Goal: Transaction & Acquisition: Purchase product/service

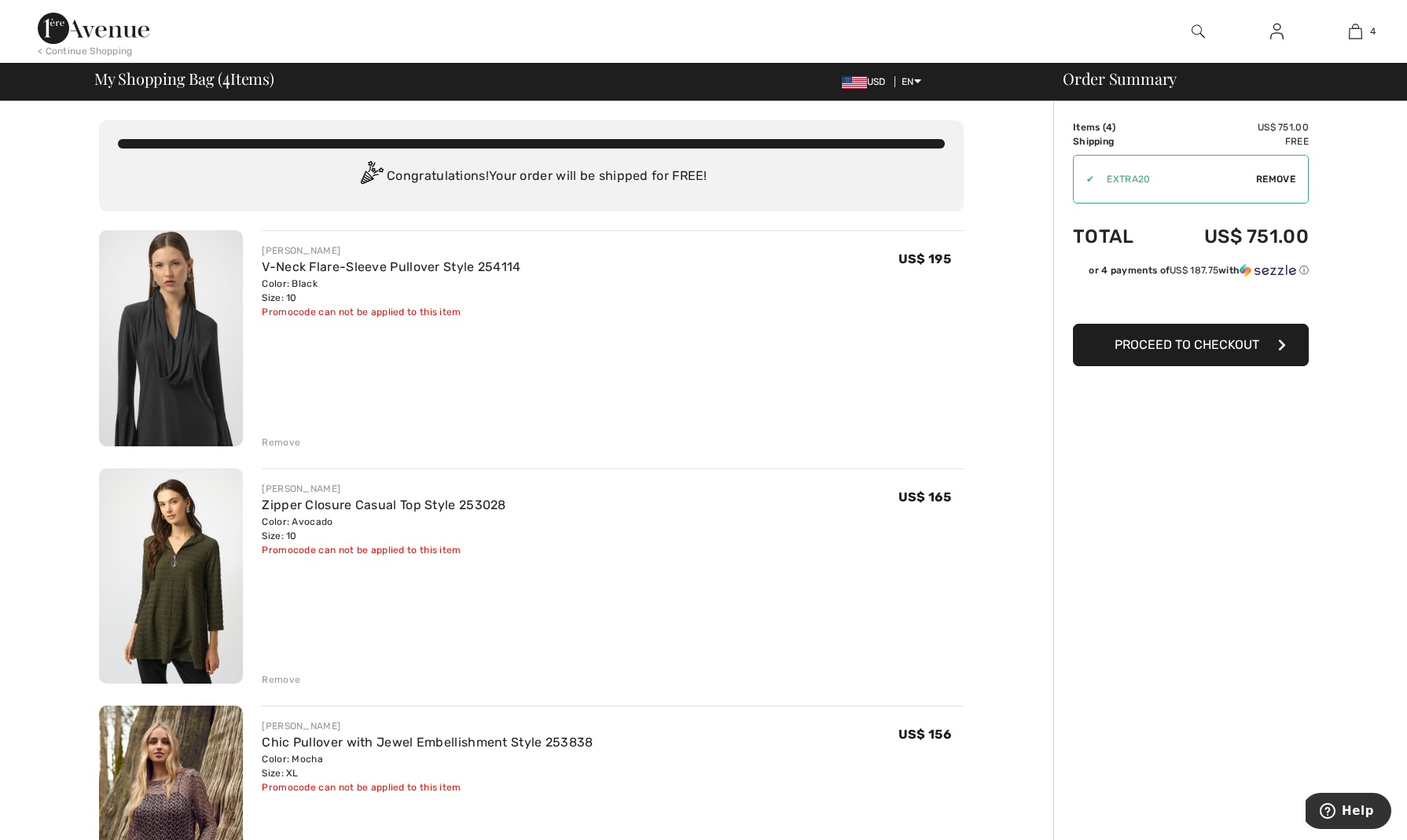
click at [1148, 340] on span "Proceed to Checkout" at bounding box center [1188, 344] width 145 height 15
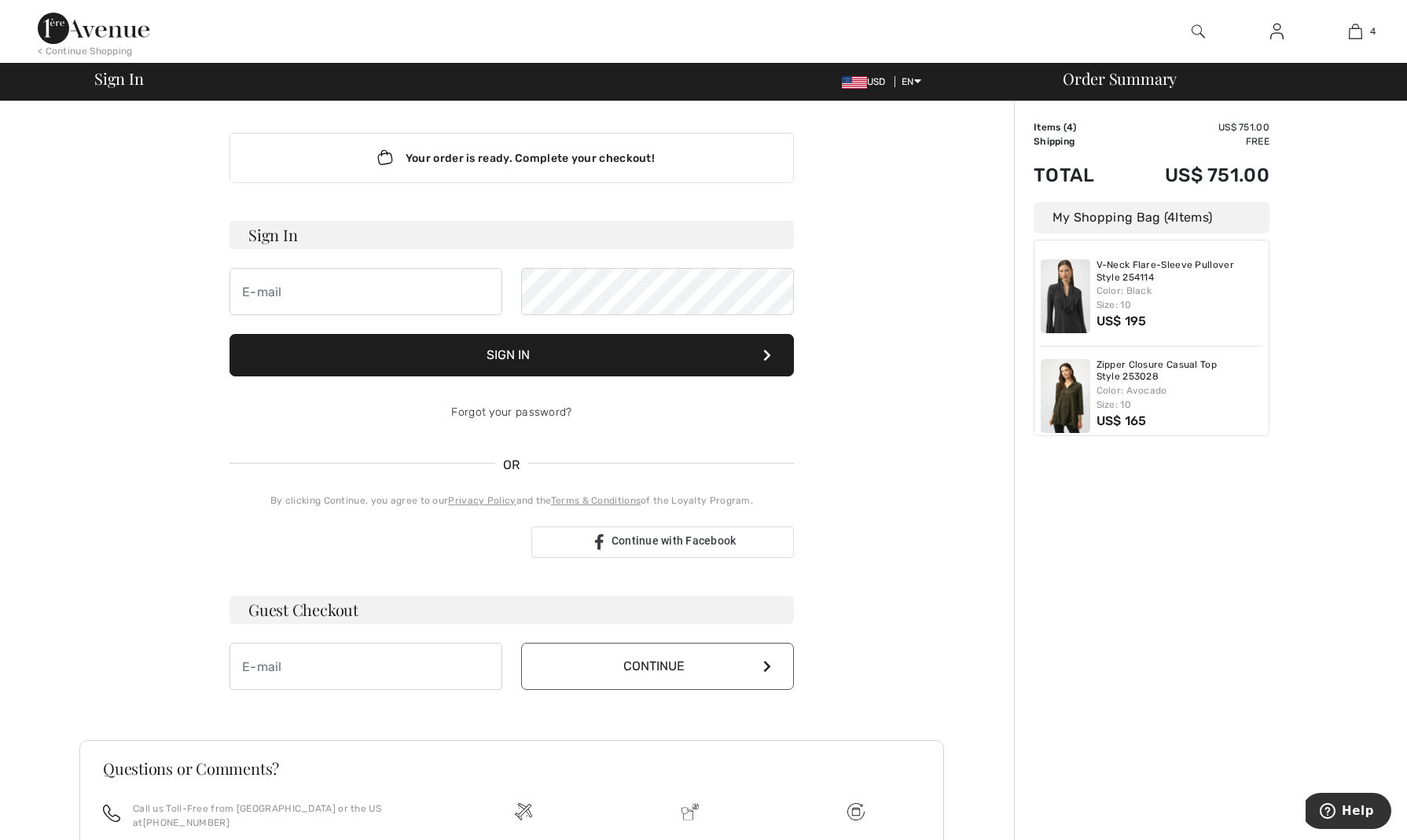
click at [431, 542] on div "Sign in with Google. Opens in new tab" at bounding box center [374, 542] width 289 height 35
click at [381, 538] on div "Sign in with Google. Opens in new tab" at bounding box center [374, 542] width 289 height 35
click at [1277, 32] on img at bounding box center [1277, 31] width 13 height 19
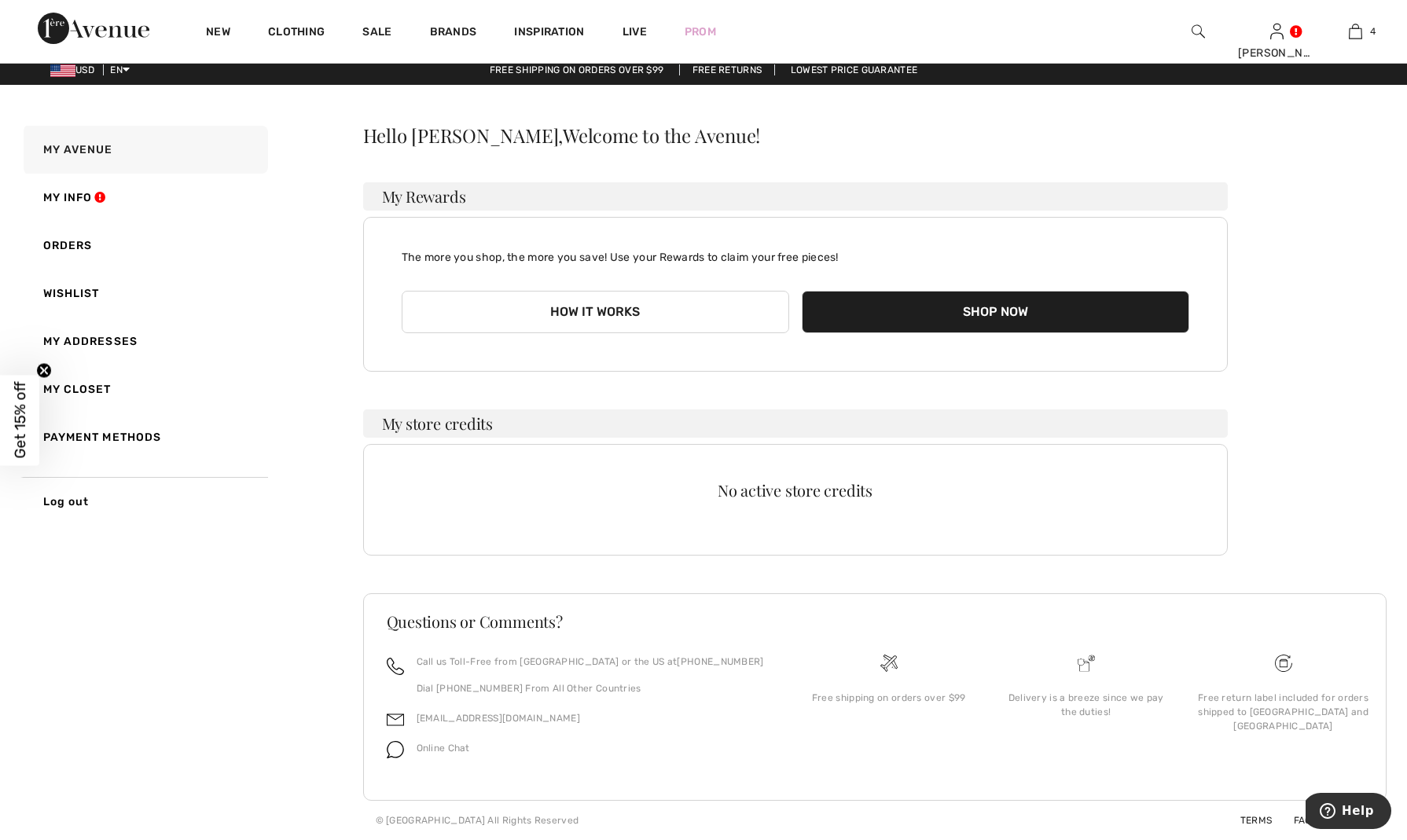
scroll to position [9, 0]
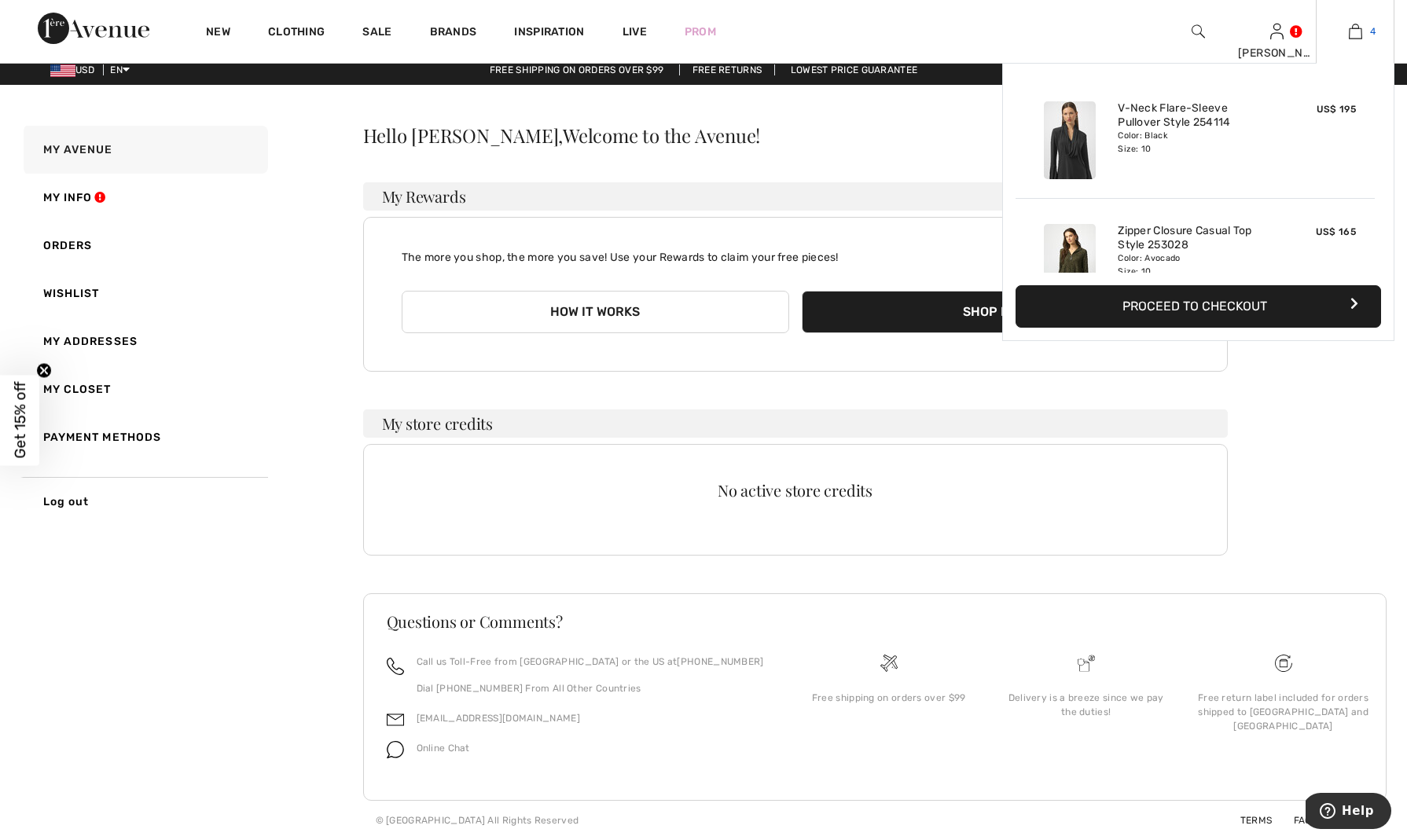
click at [1361, 28] on img at bounding box center [1356, 31] width 13 height 19
click at [1185, 309] on button "Proceed to Checkout" at bounding box center [1199, 306] width 366 height 42
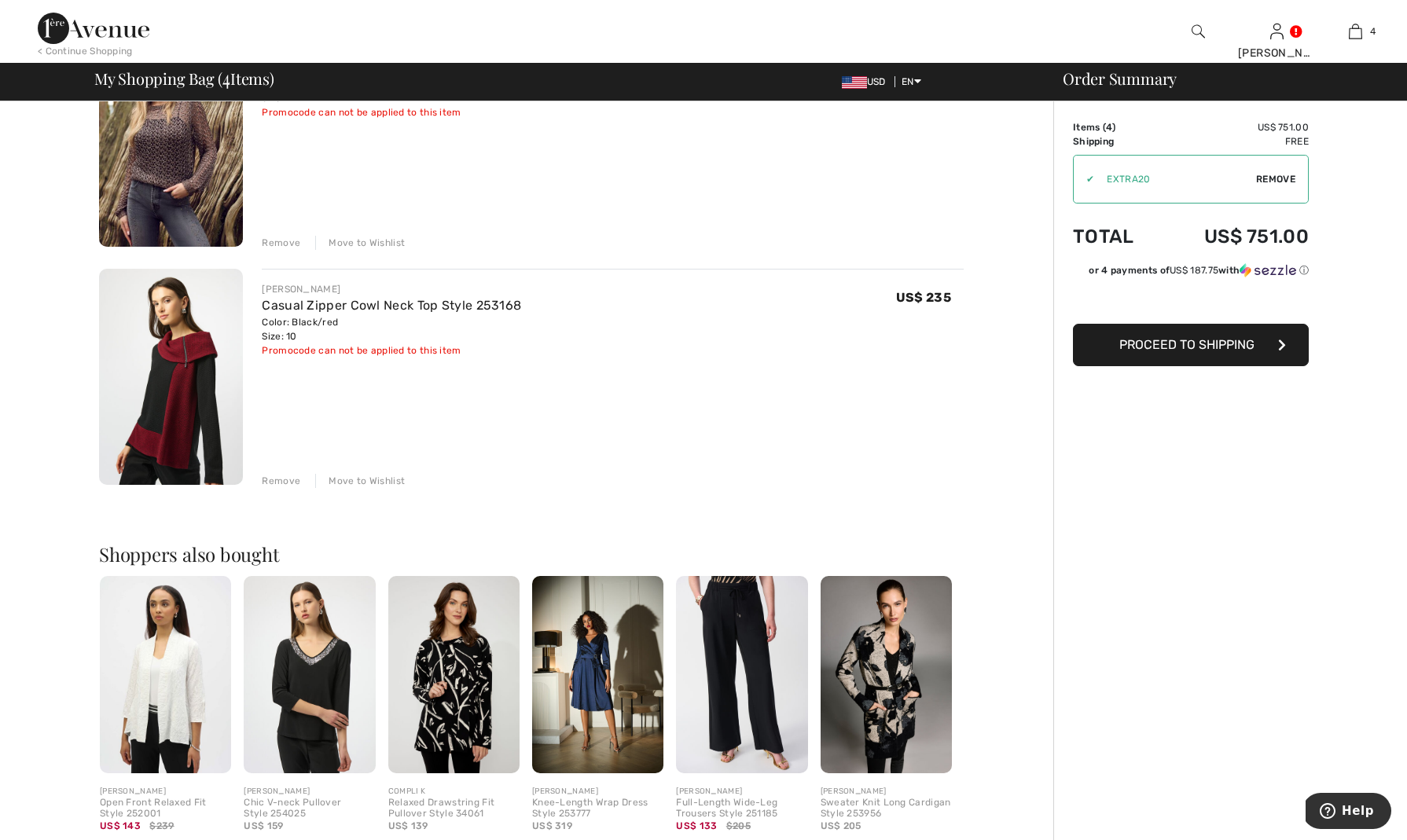
scroll to position [676, 0]
click at [277, 480] on div "Remove" at bounding box center [280, 479] width 38 height 14
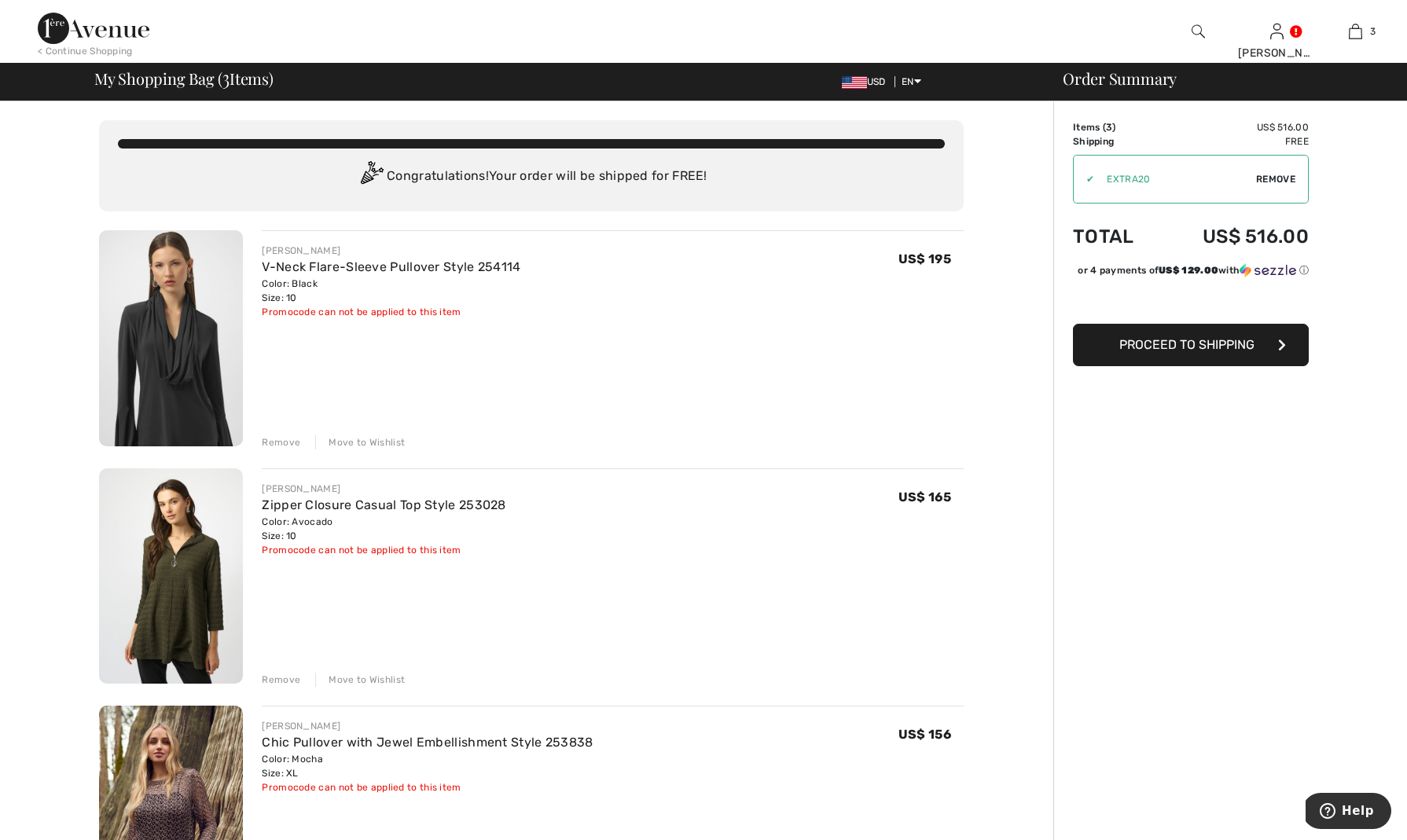
scroll to position [0, 0]
